Goal: Communication & Community: Answer question/provide support

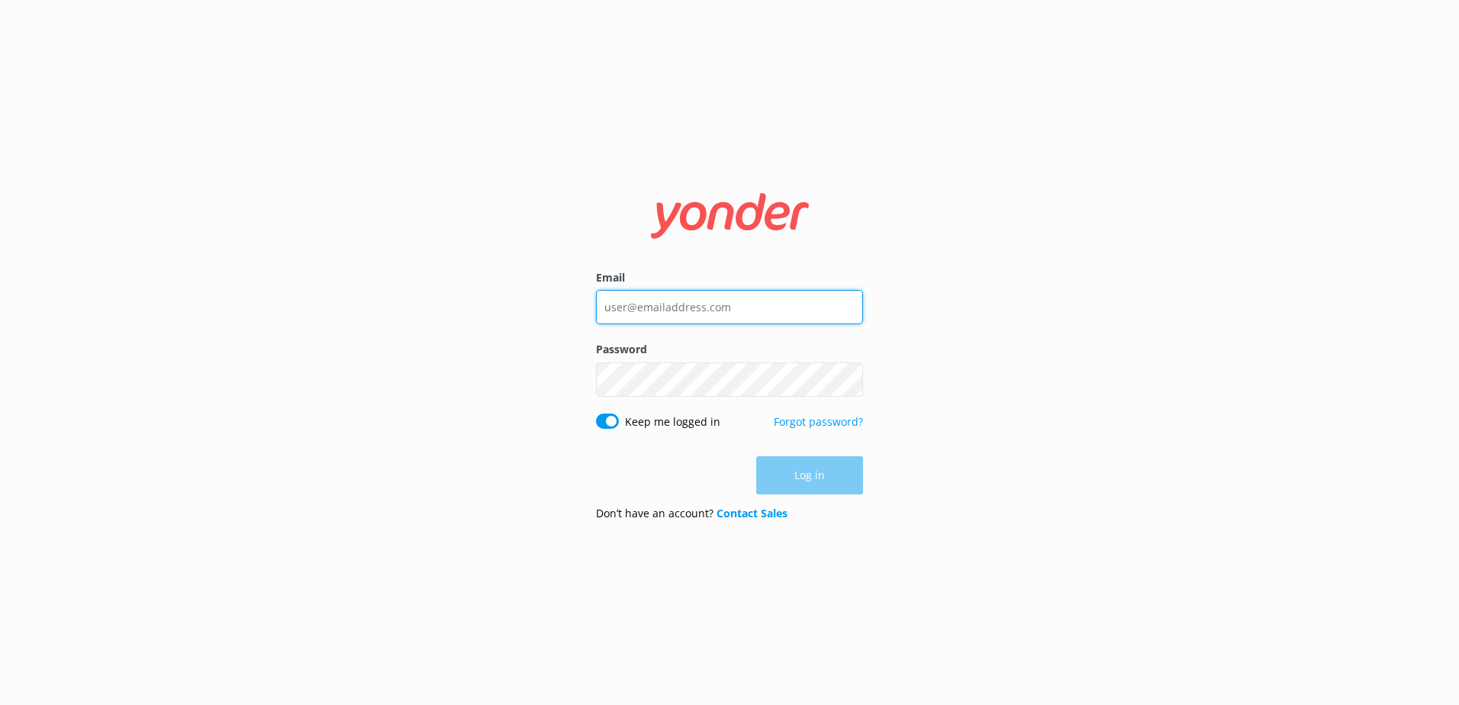
type input "depalmtoursreservations@depalmtours.com"
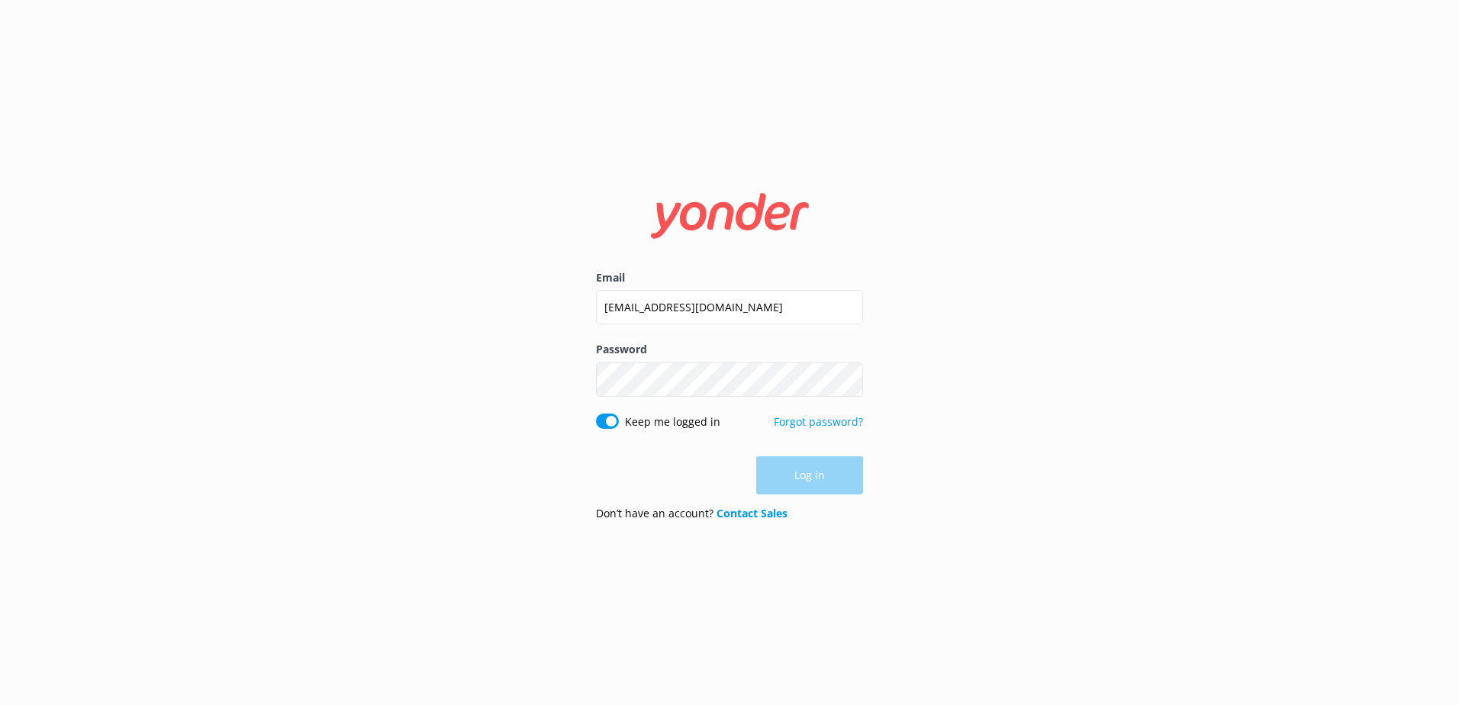
click at [796, 475] on div "Log in" at bounding box center [729, 475] width 267 height 38
click at [822, 473] on button "Log in" at bounding box center [809, 476] width 107 height 38
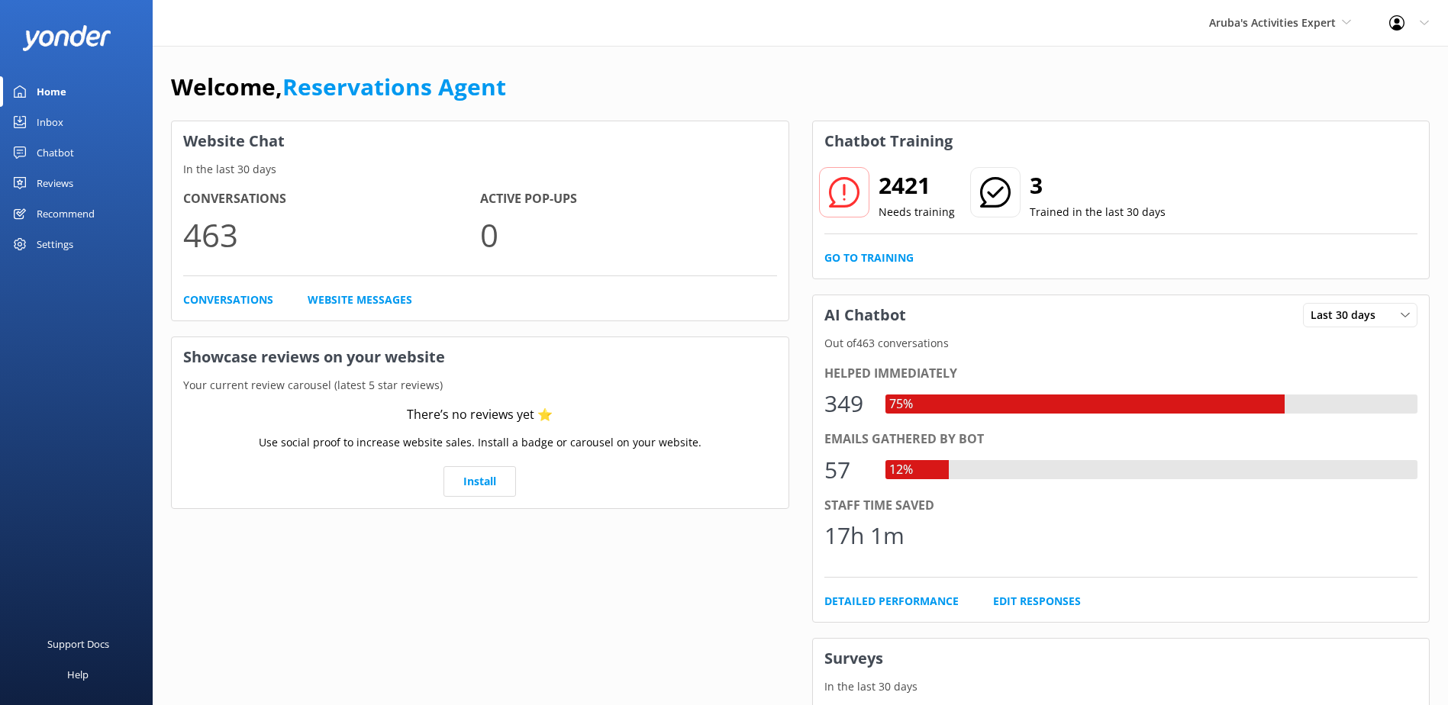
click at [53, 122] on div "Inbox" at bounding box center [50, 122] width 27 height 31
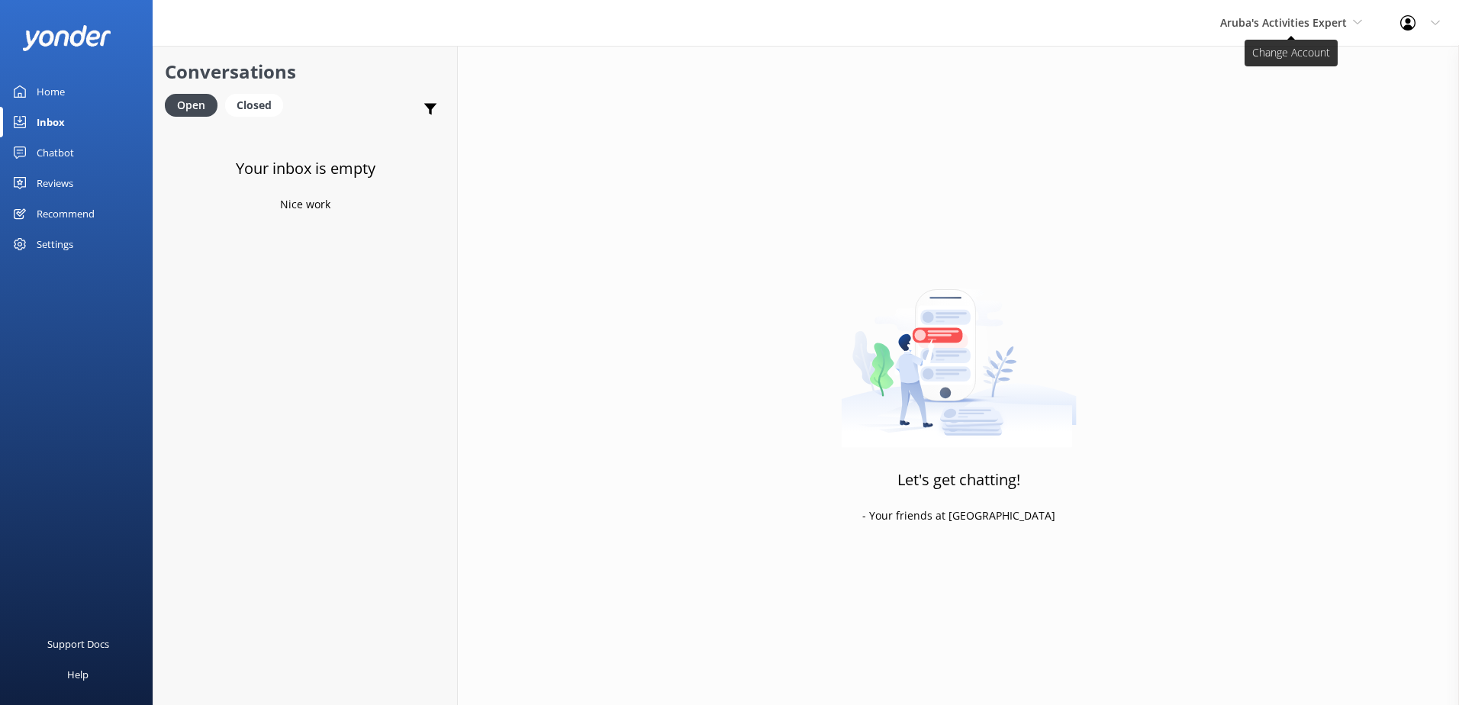
click at [1350, 30] on span "Aruba's Activities Expert" at bounding box center [1292, 23] width 142 height 17
click at [1251, 62] on link "De [GEOGRAPHIC_DATA]" at bounding box center [1277, 64] width 153 height 37
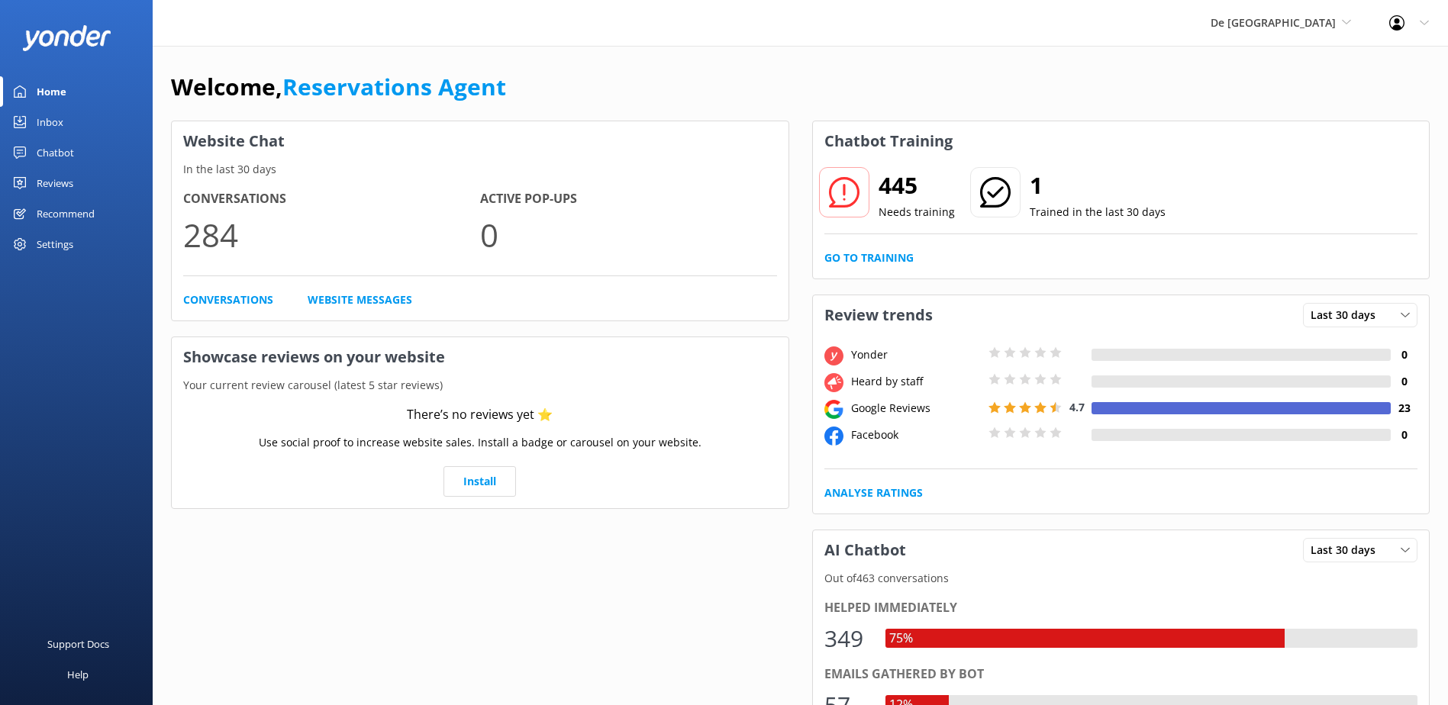
click at [55, 122] on div "Inbox" at bounding box center [50, 122] width 27 height 31
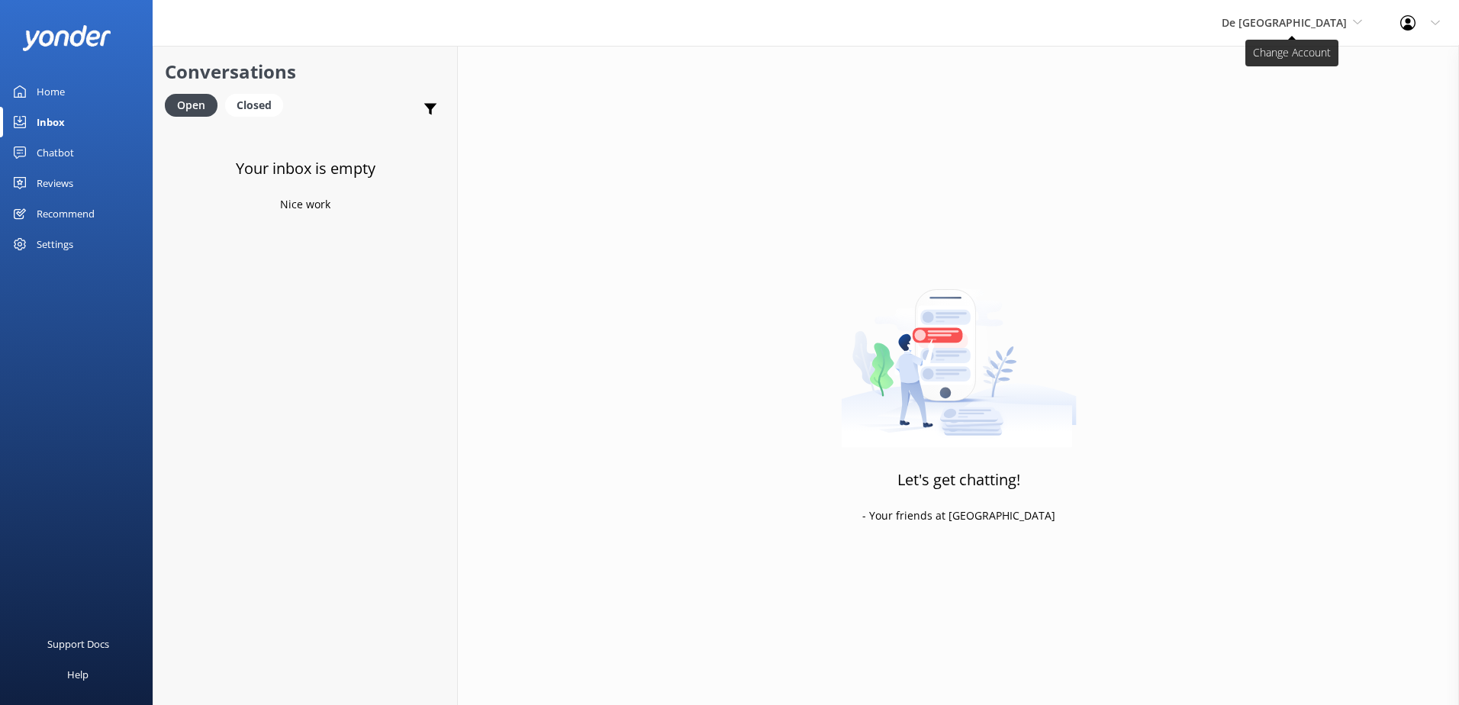
click at [1355, 21] on use at bounding box center [1357, 22] width 8 height 5
click at [1303, 135] on link "The Captain" at bounding box center [1279, 137] width 153 height 37
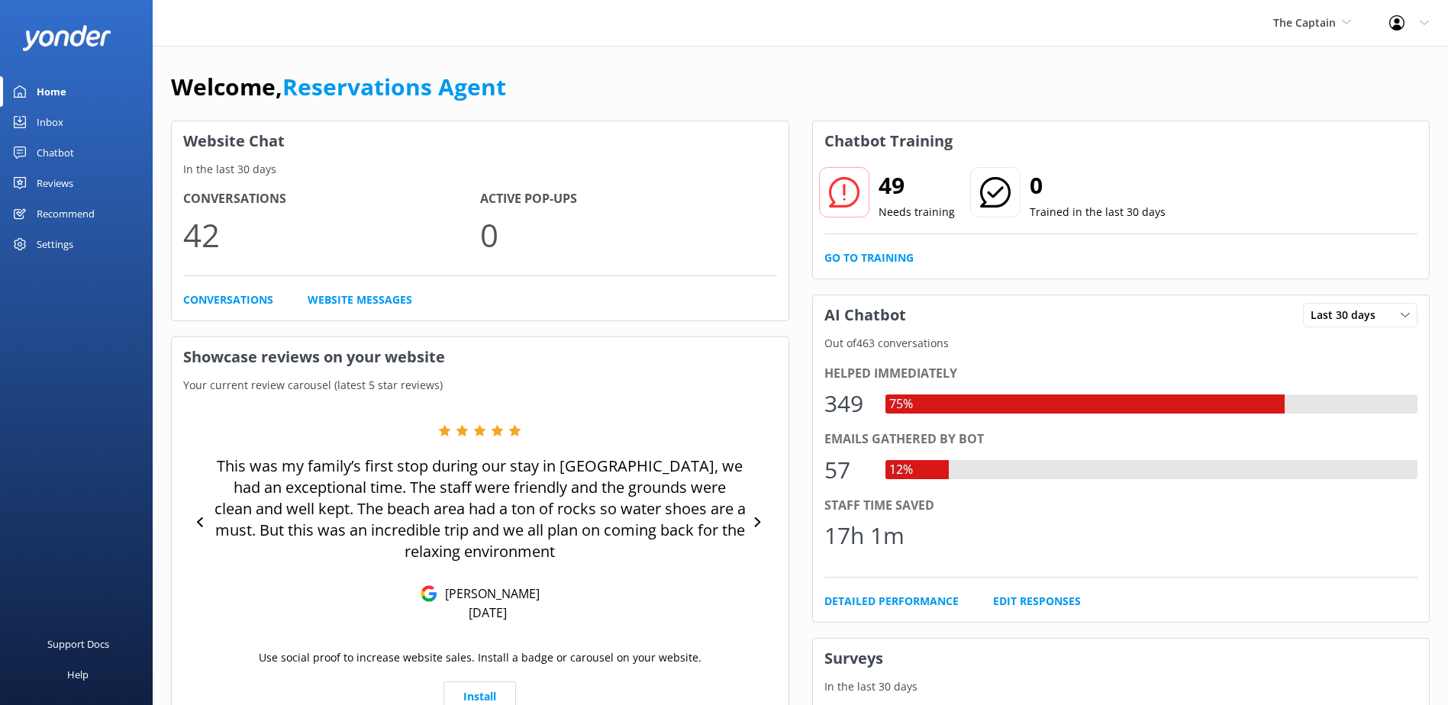
click at [54, 121] on div "Inbox" at bounding box center [50, 122] width 27 height 31
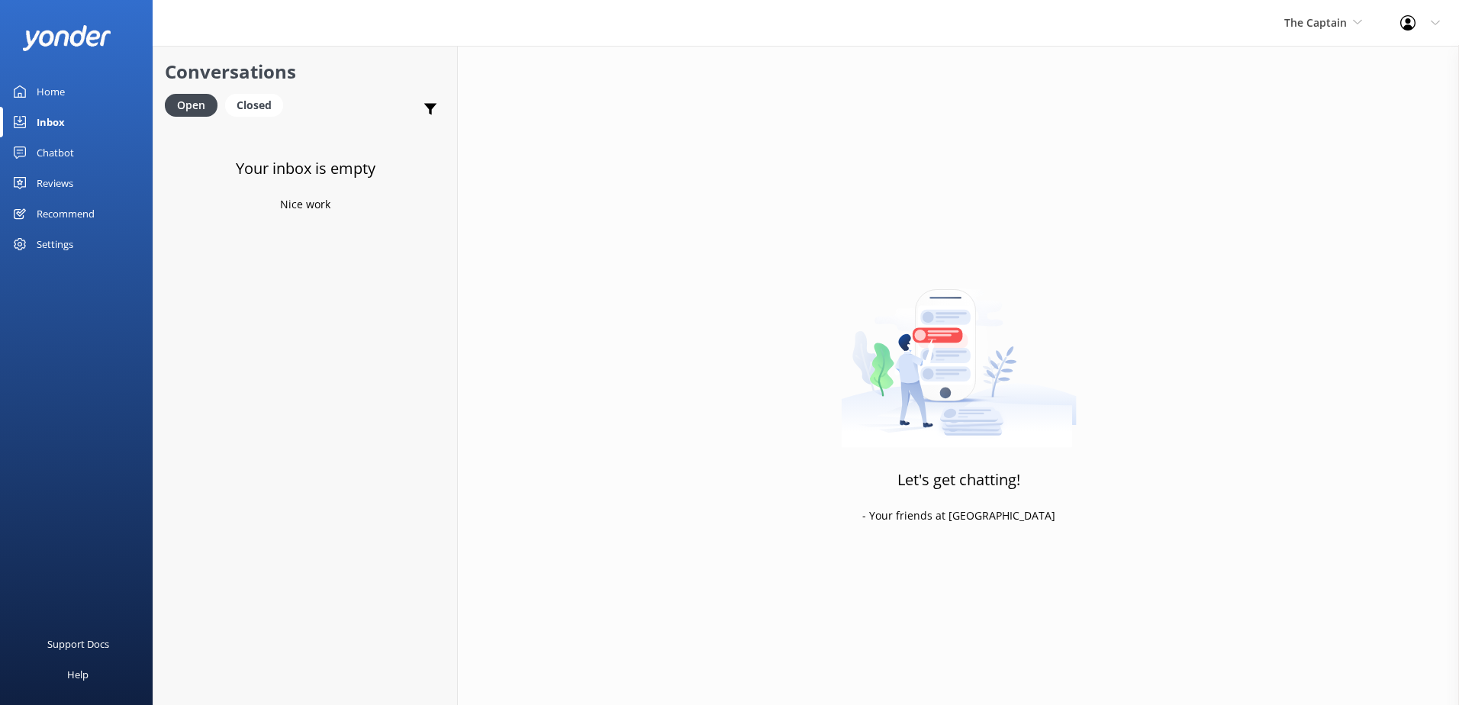
click at [66, 150] on div "Chatbot" at bounding box center [55, 152] width 37 height 31
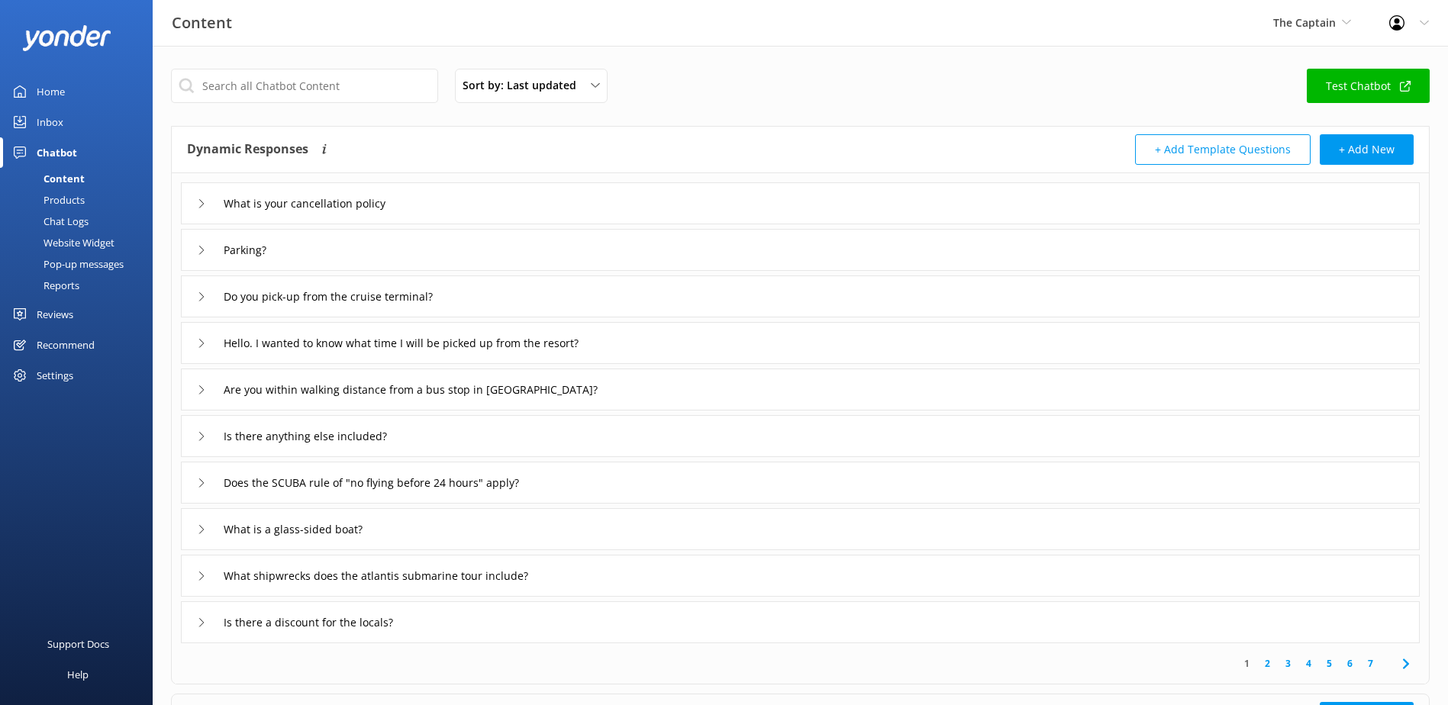
click at [53, 125] on div "Inbox" at bounding box center [50, 122] width 27 height 31
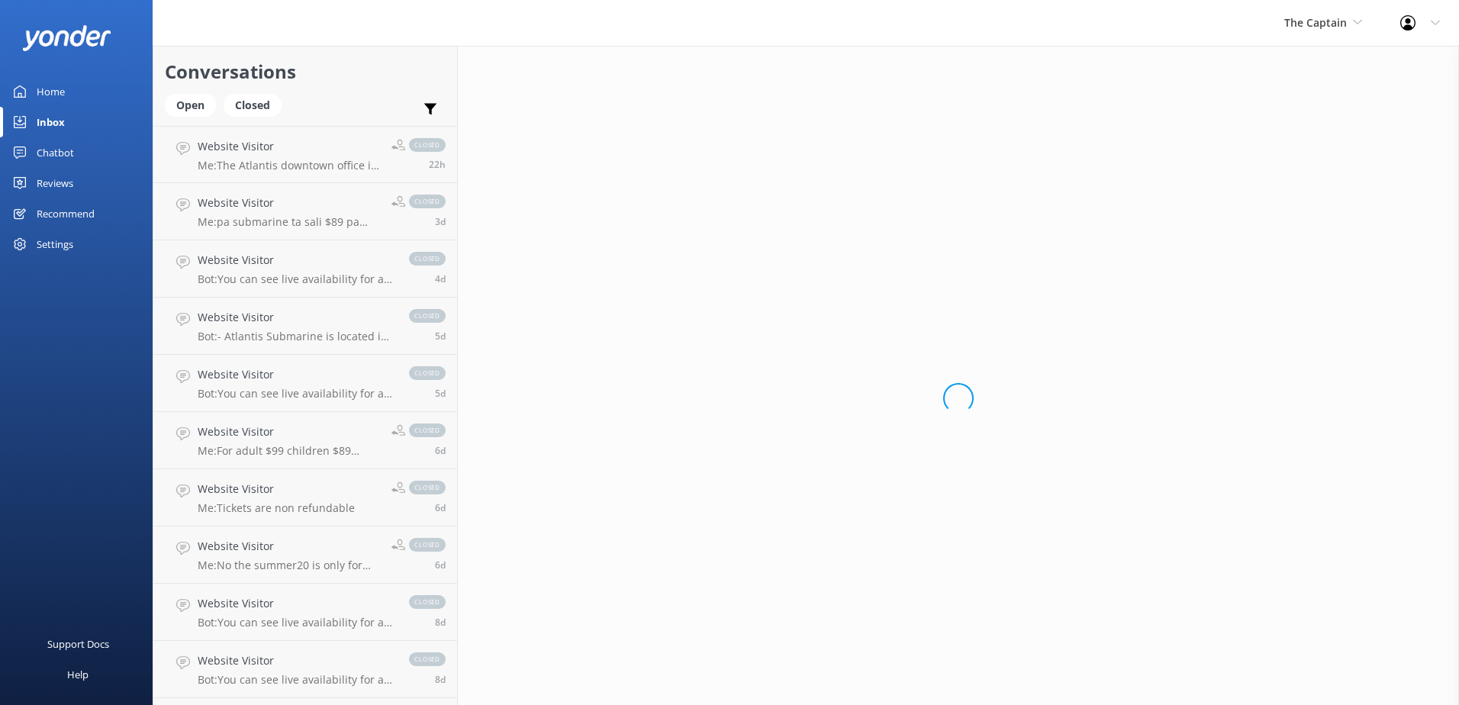
click at [53, 120] on div "Inbox" at bounding box center [51, 122] width 28 height 31
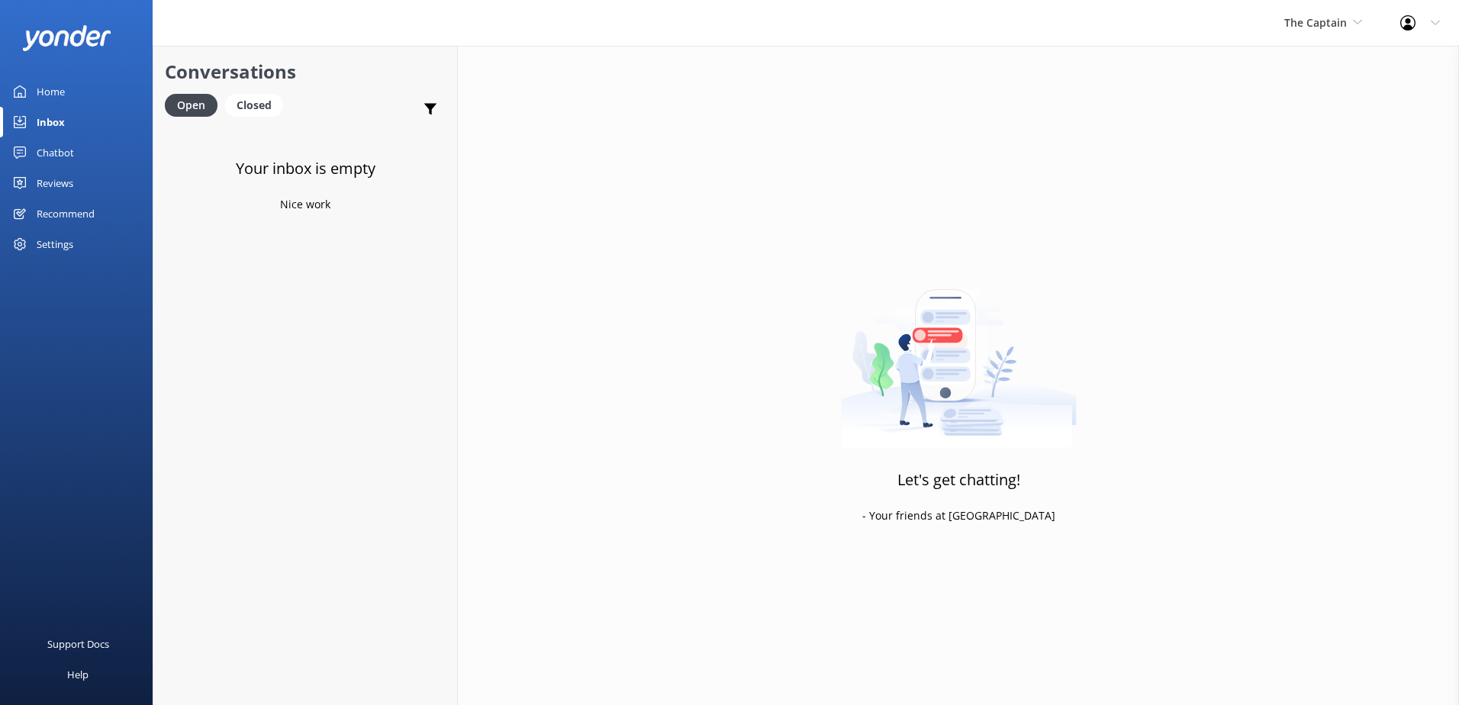
click at [259, 166] on h3 "Your inbox is empty" at bounding box center [306, 168] width 140 height 24
click at [63, 117] on div "Inbox" at bounding box center [51, 122] width 28 height 31
click at [1344, 20] on span "The Captain" at bounding box center [1316, 22] width 63 height 15
click at [1315, 98] on link "Aruba's Activities Expert" at bounding box center [1342, 100] width 153 height 37
